Goal: Task Accomplishment & Management: Manage account settings

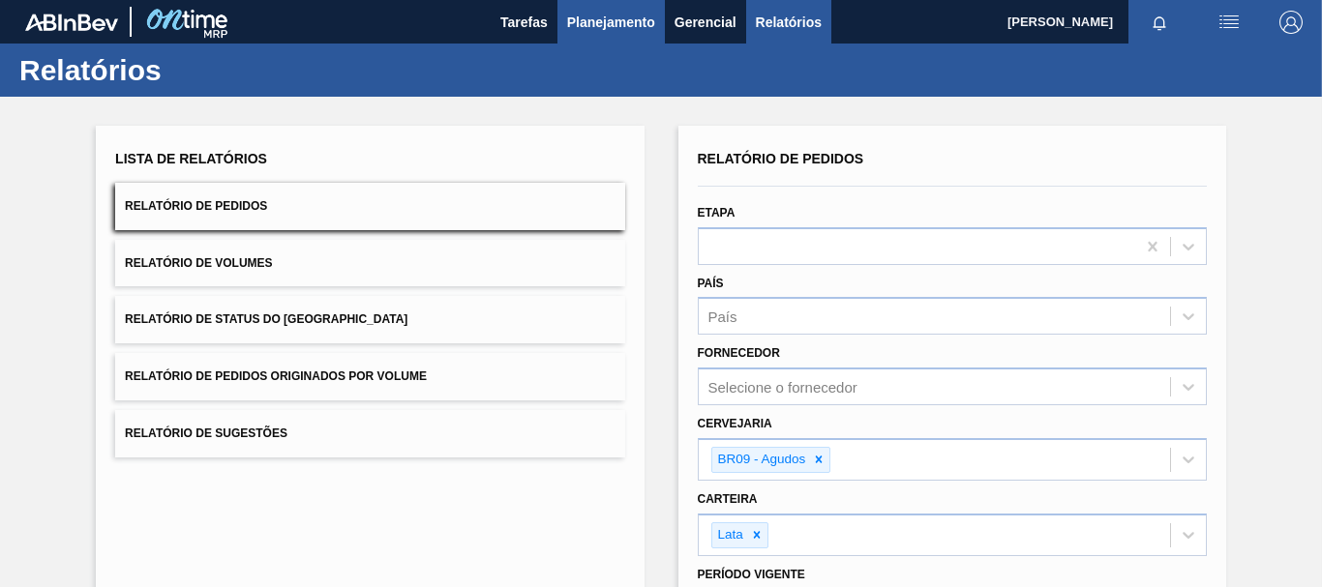
click at [571, 8] on button "Planejamento" at bounding box center [610, 22] width 107 height 44
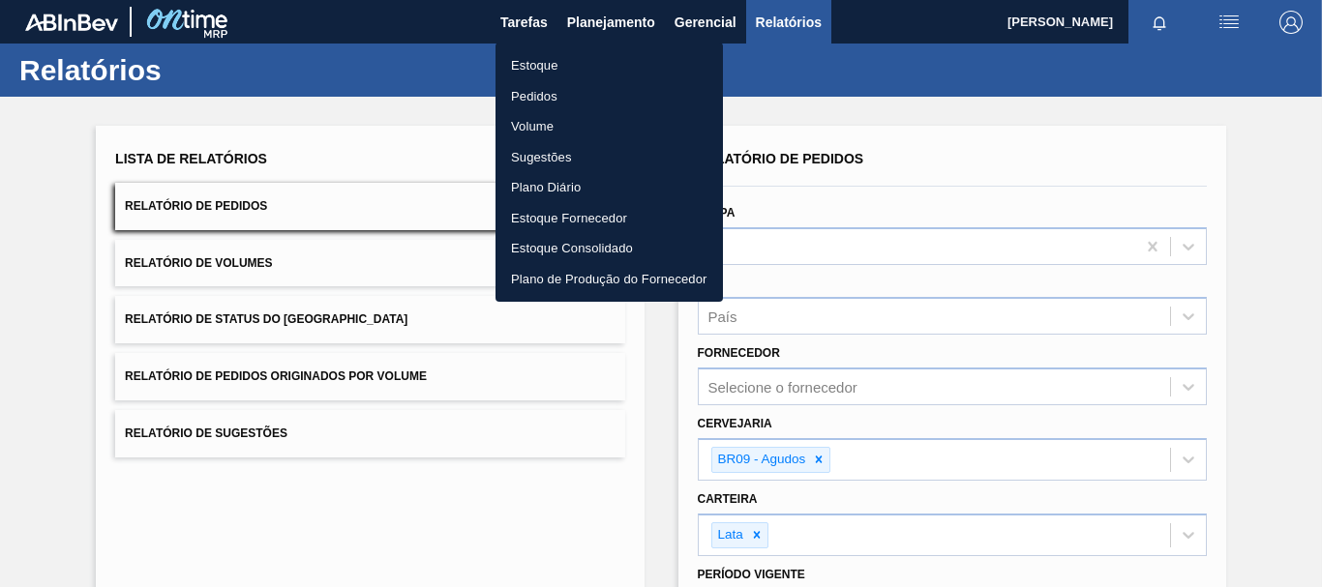
click at [507, 41] on div at bounding box center [661, 293] width 1322 height 587
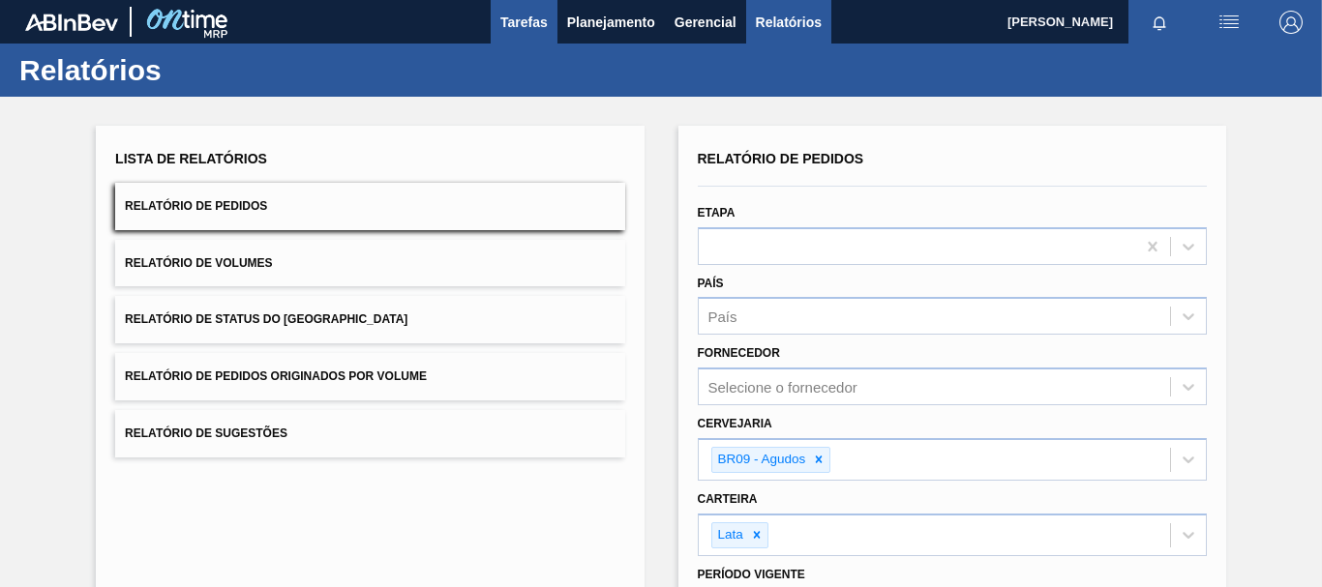
click at [539, 36] on button "Tarefas" at bounding box center [524, 22] width 67 height 44
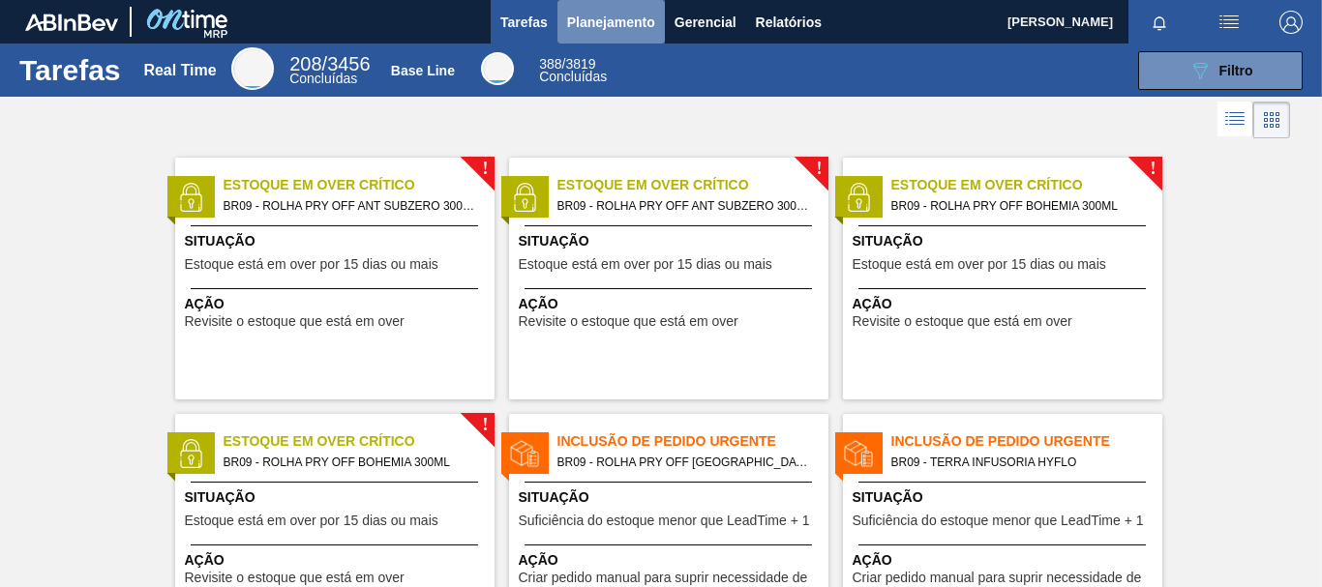
click at [610, 19] on span "Planejamento" at bounding box center [611, 22] width 88 height 23
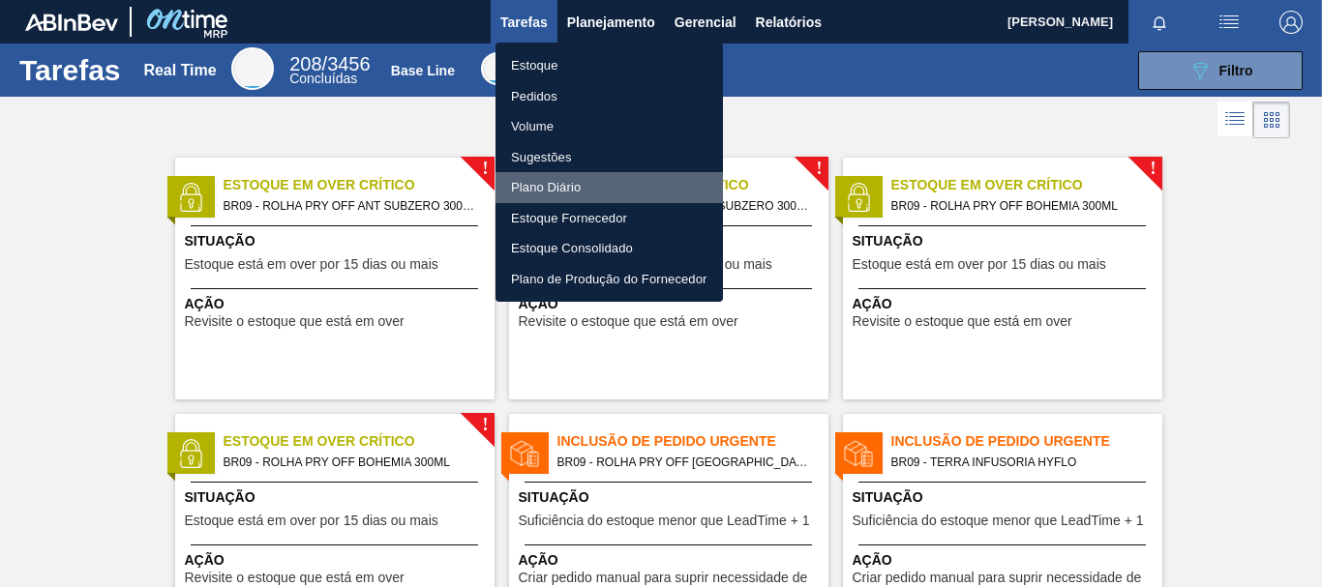
click at [564, 188] on li "Plano Diário" at bounding box center [609, 187] width 227 height 31
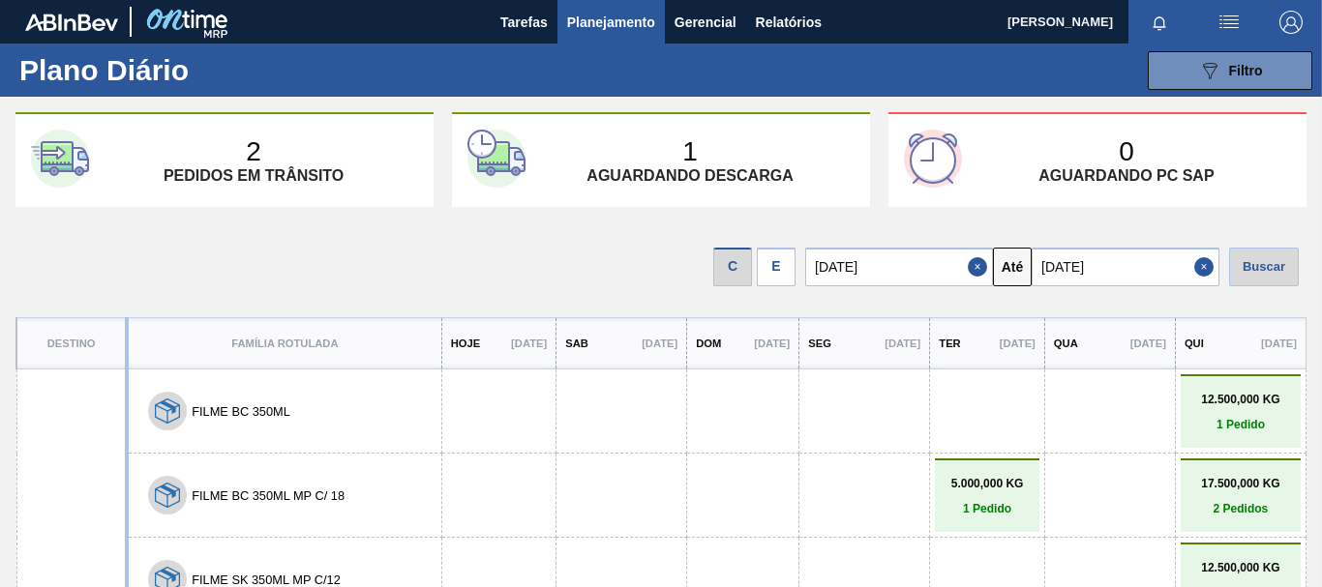
click at [743, 157] on div "1 Aguardando descarga" at bounding box center [690, 160] width 329 height 48
click at [221, 140] on div "2 Pedidos em trânsito" at bounding box center [253, 160] width 329 height 48
click at [945, 169] on img at bounding box center [933, 159] width 58 height 58
click at [661, 36] on button "Planejamento" at bounding box center [610, 22] width 107 height 44
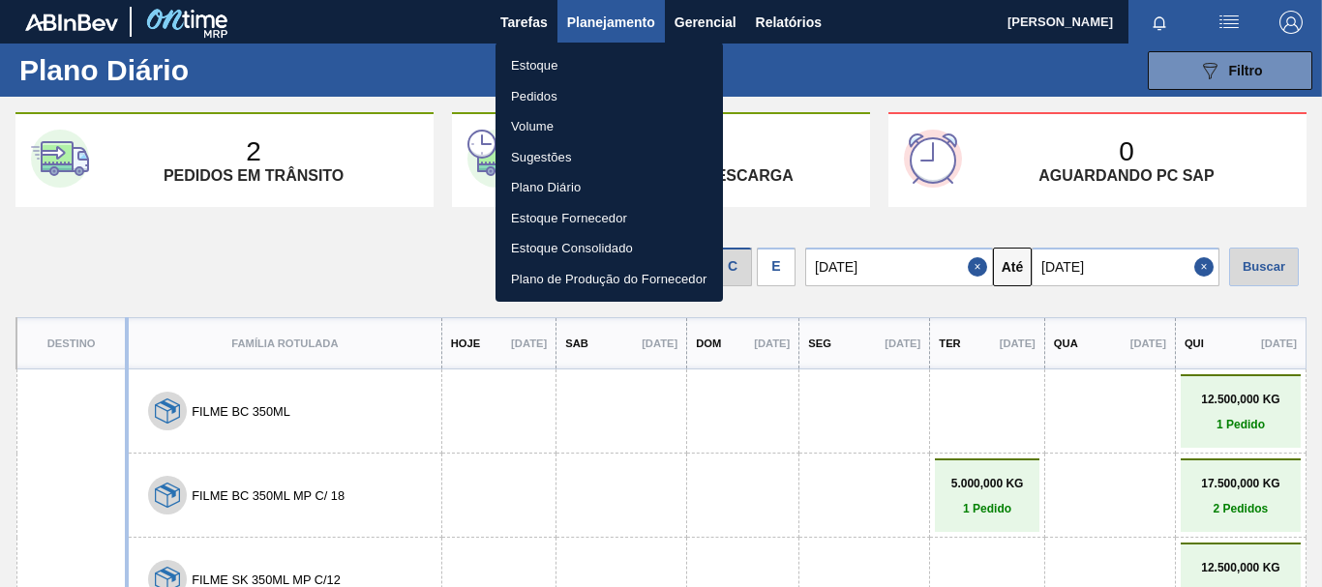
click at [599, 270] on li "Plano de Produção do Fornecedor" at bounding box center [609, 279] width 227 height 31
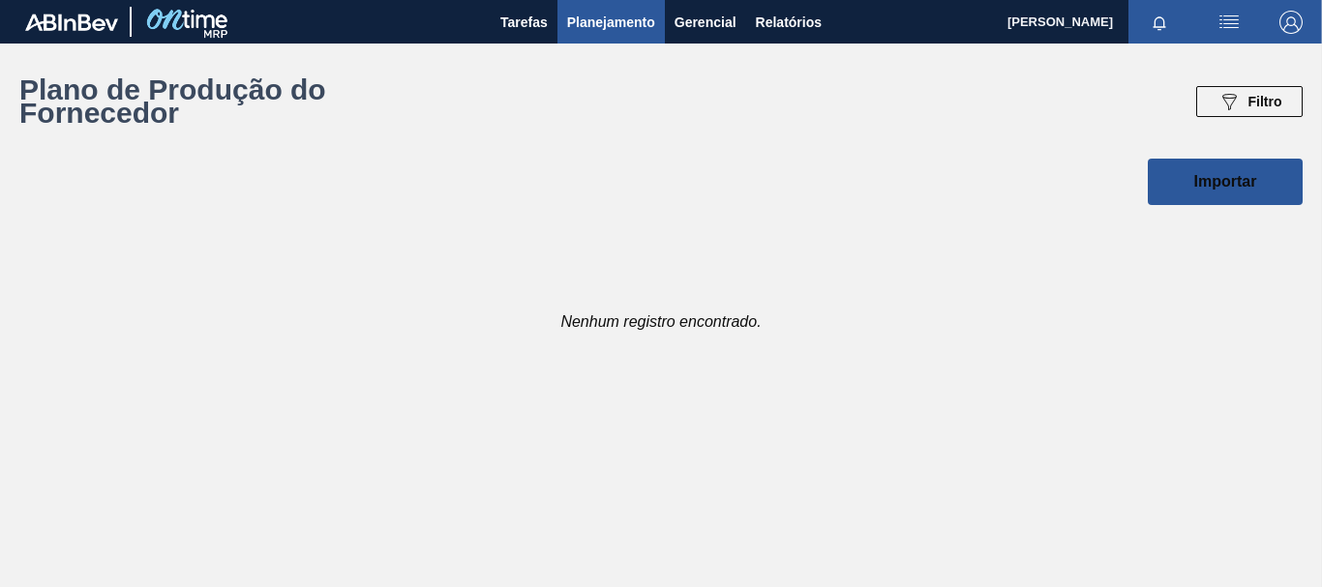
click at [618, 30] on span "Planejamento" at bounding box center [611, 22] width 88 height 23
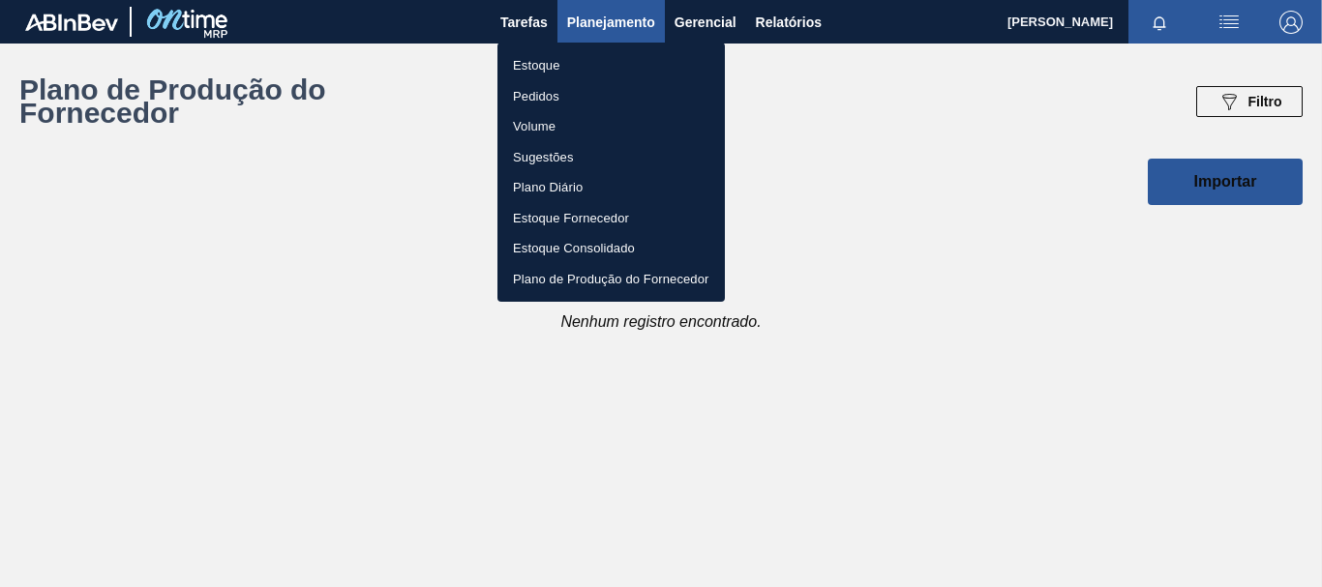
click at [568, 436] on div at bounding box center [661, 293] width 1322 height 587
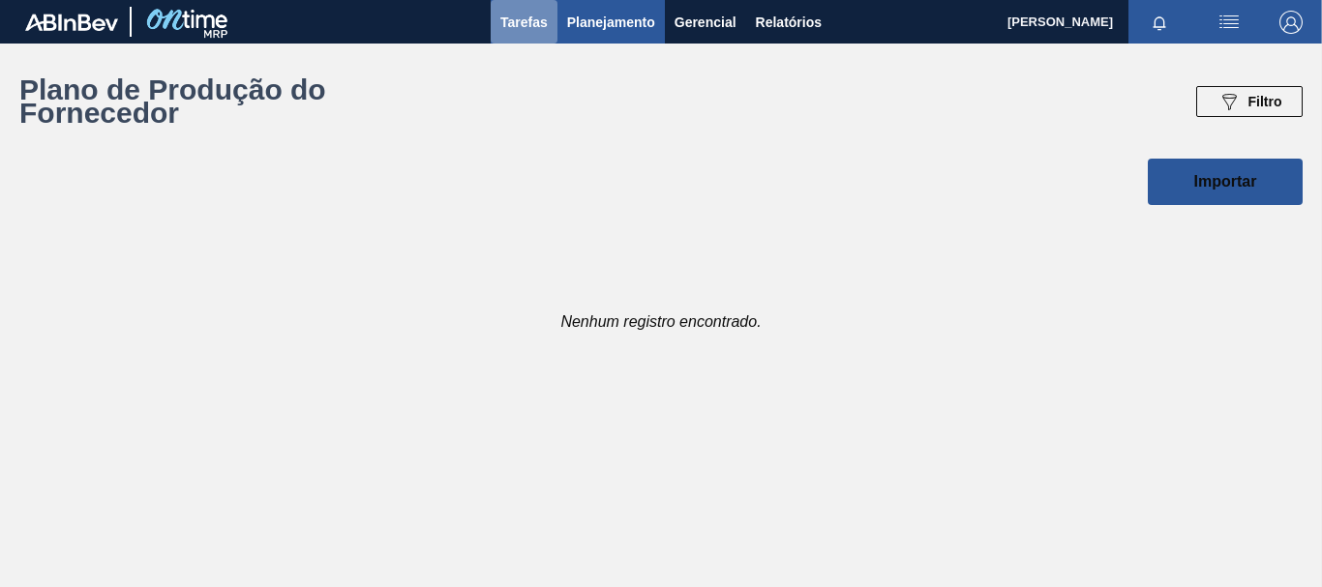
click at [548, 15] on button "Tarefas" at bounding box center [524, 22] width 67 height 44
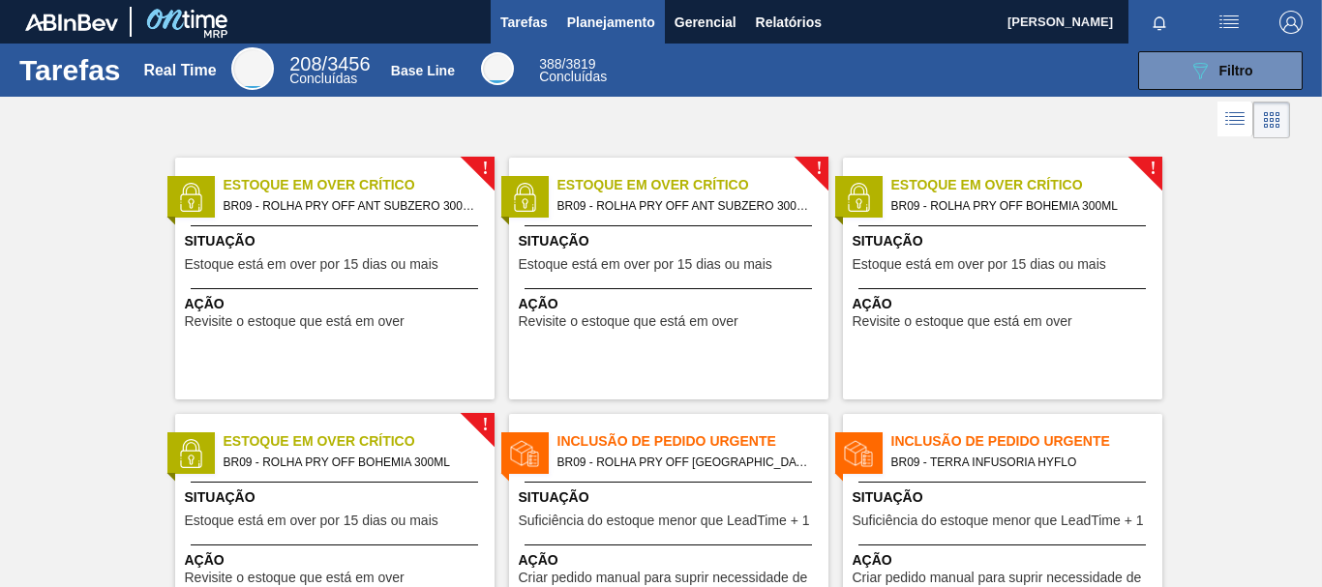
click at [579, 1] on button "Planejamento" at bounding box center [610, 22] width 107 height 44
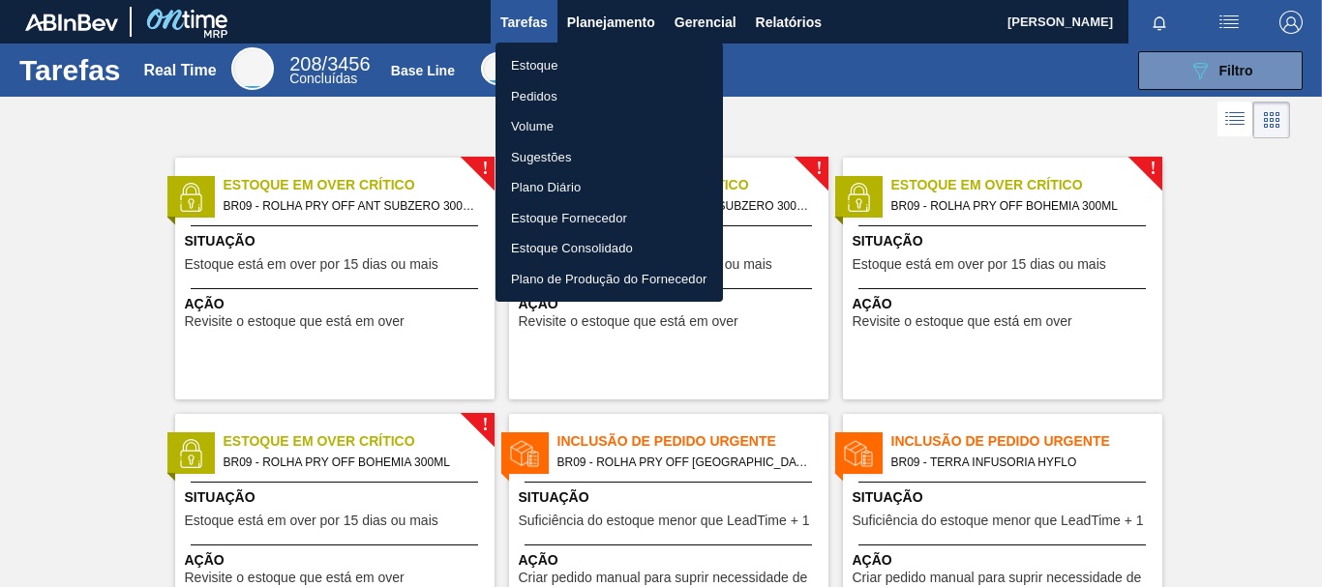
click at [509, 26] on div at bounding box center [661, 293] width 1322 height 587
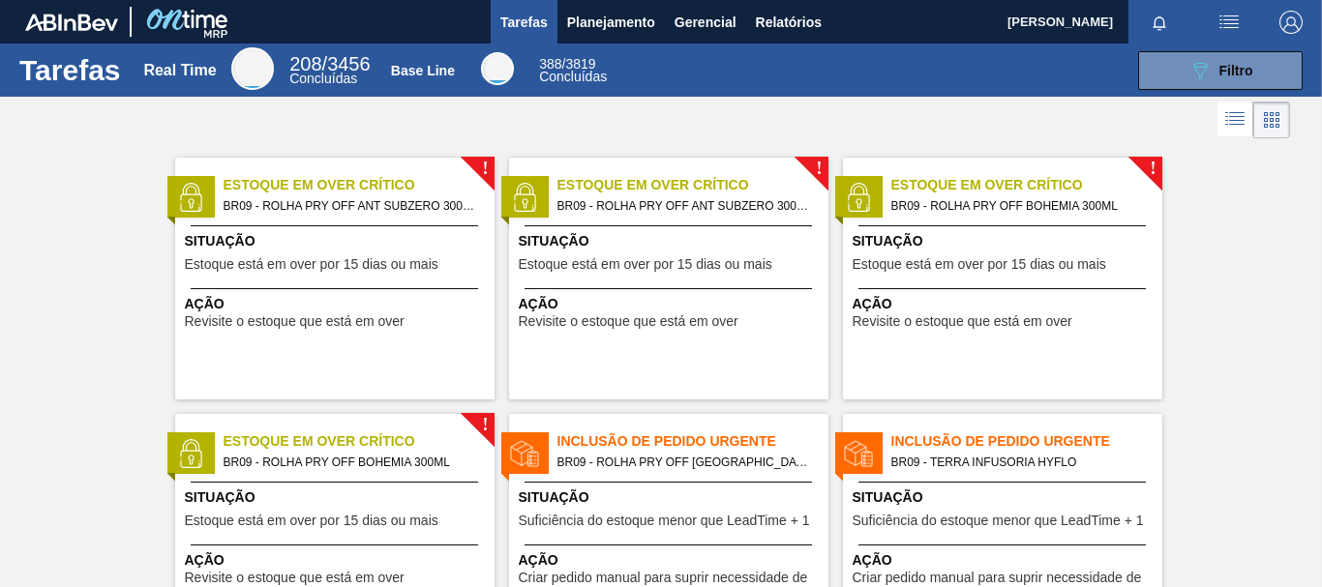
click at [516, 32] on span "Tarefas" at bounding box center [523, 22] width 47 height 23
click at [602, 20] on span "Planejamento" at bounding box center [611, 22] width 88 height 23
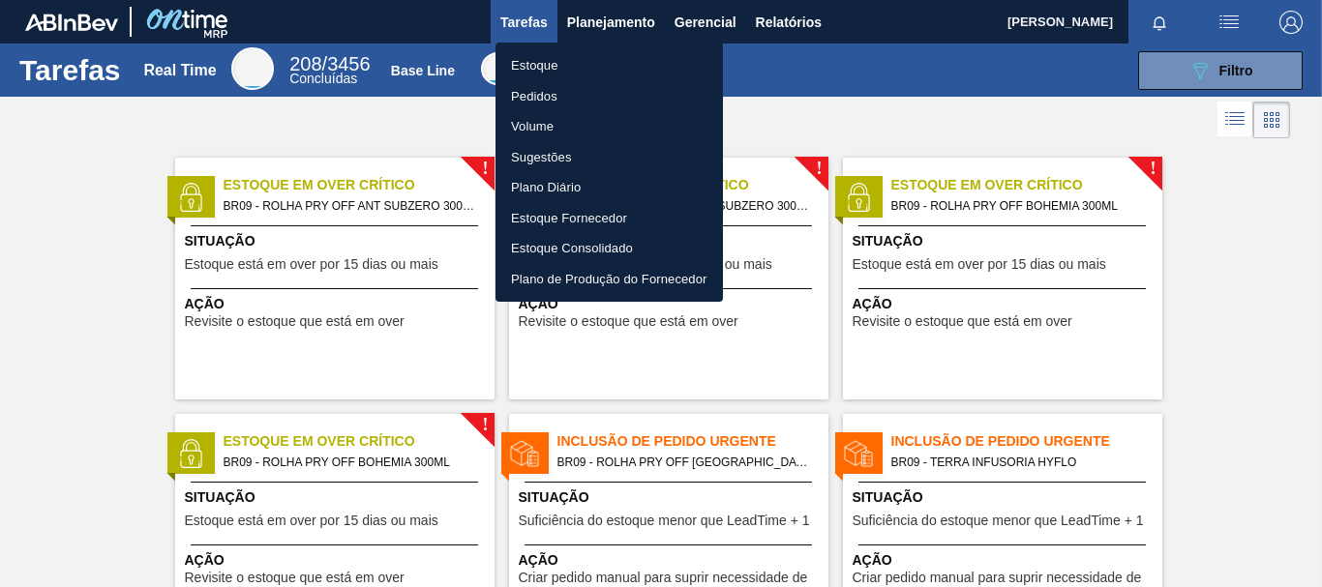
click at [407, 174] on div at bounding box center [661, 293] width 1322 height 587
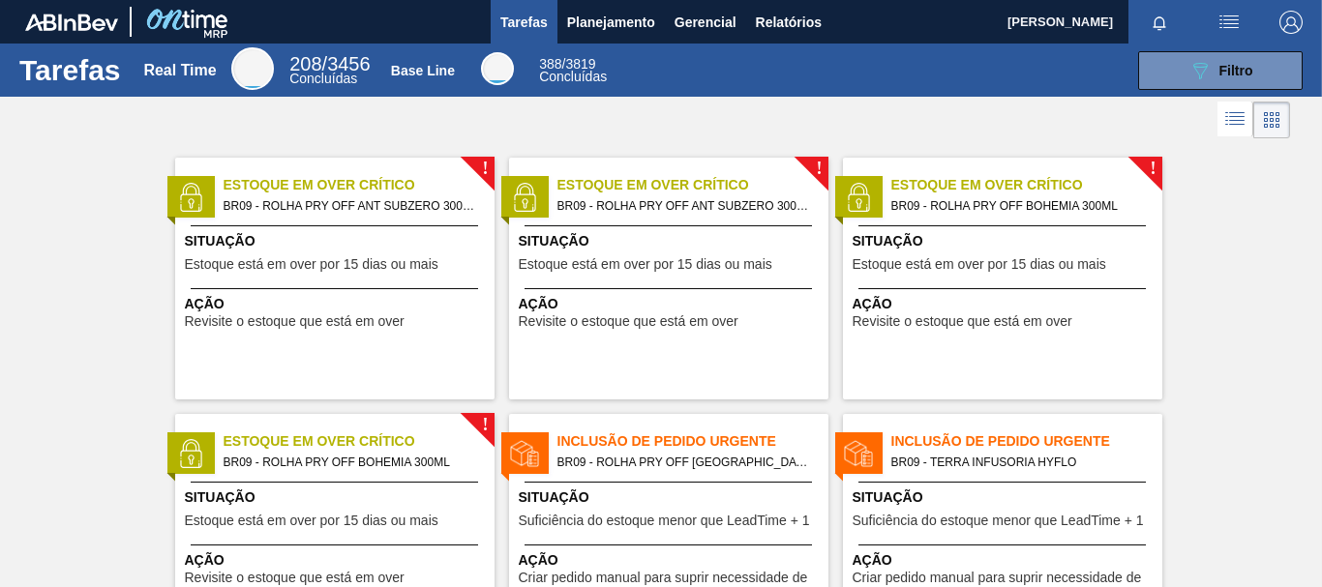
click at [465, 168] on div "! Estoque em Over Crítico BR09 - ROLHA PRY OFF ANT SUBZERO 300ML Situação Estoq…" at bounding box center [334, 279] width 319 height 242
click at [762, 23] on span "Relatórios" at bounding box center [789, 22] width 66 height 23
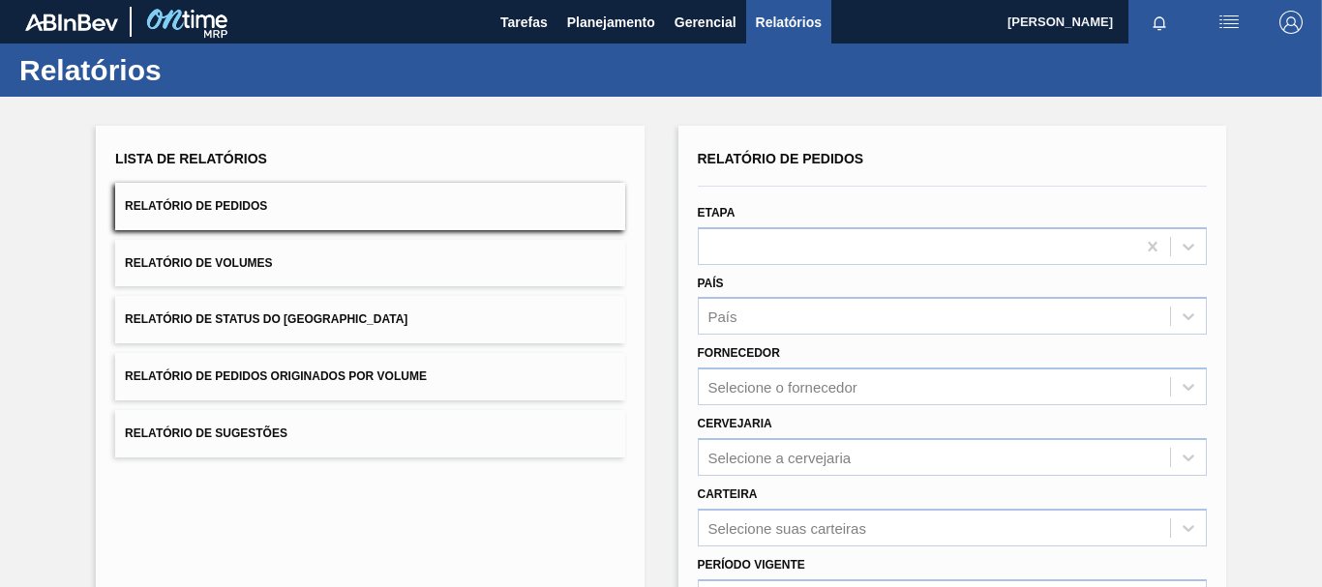
scroll to position [97, 0]
